Goal: Check status: Check status

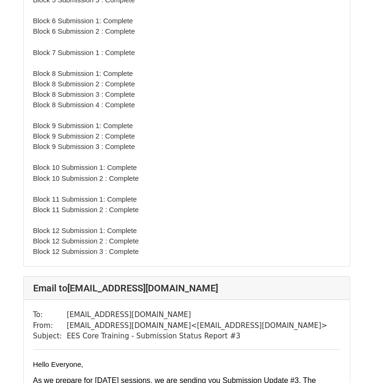
scroll to position [2276, 0]
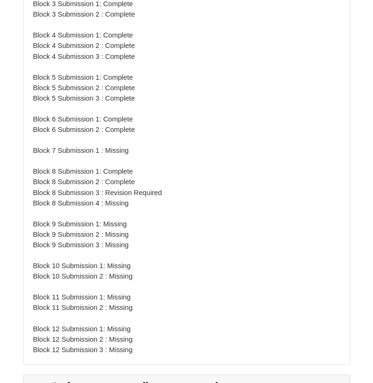
scroll to position [10478, 0]
